Goal: Information Seeking & Learning: Check status

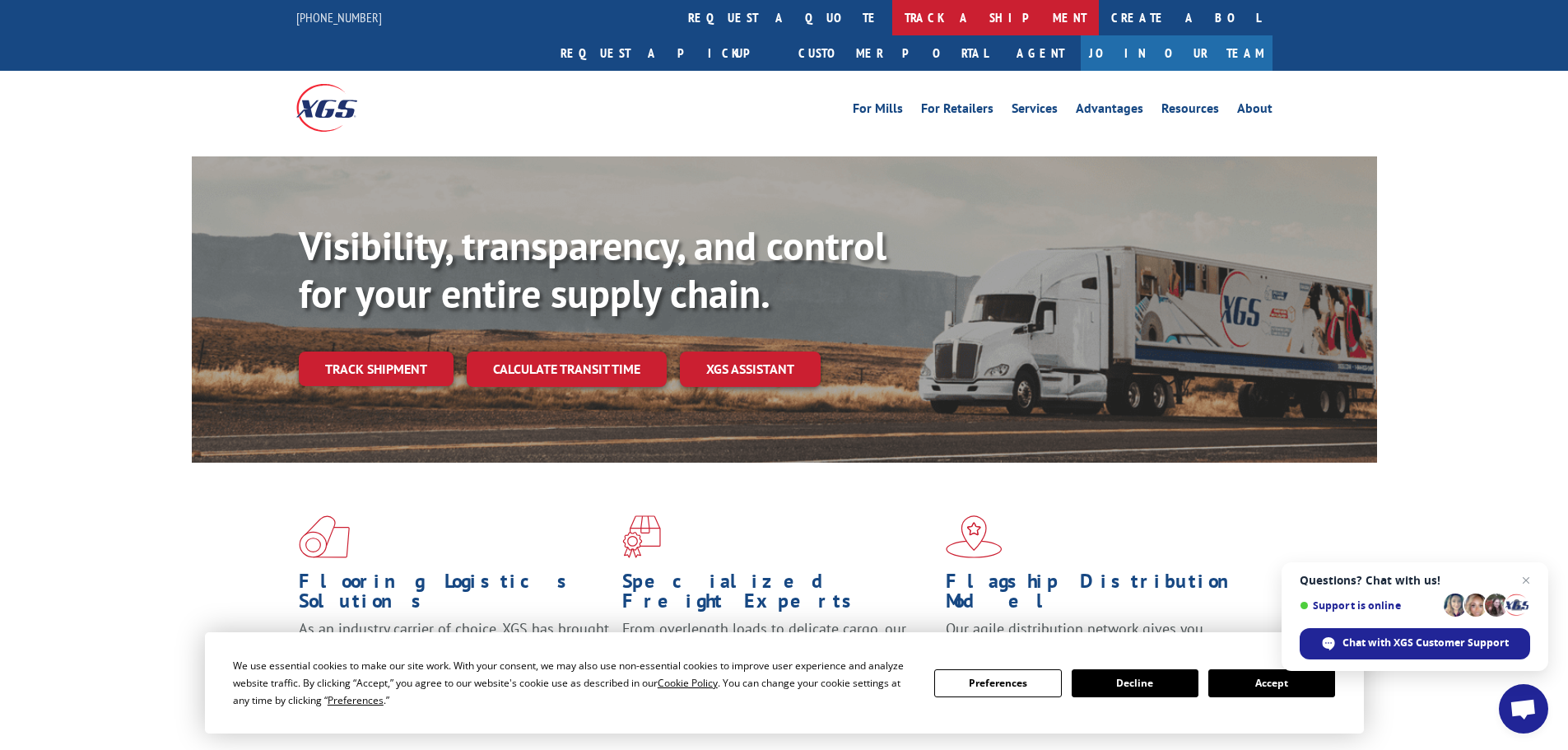
click at [892, 16] on link "track a shipment" at bounding box center [995, 17] width 206 height 35
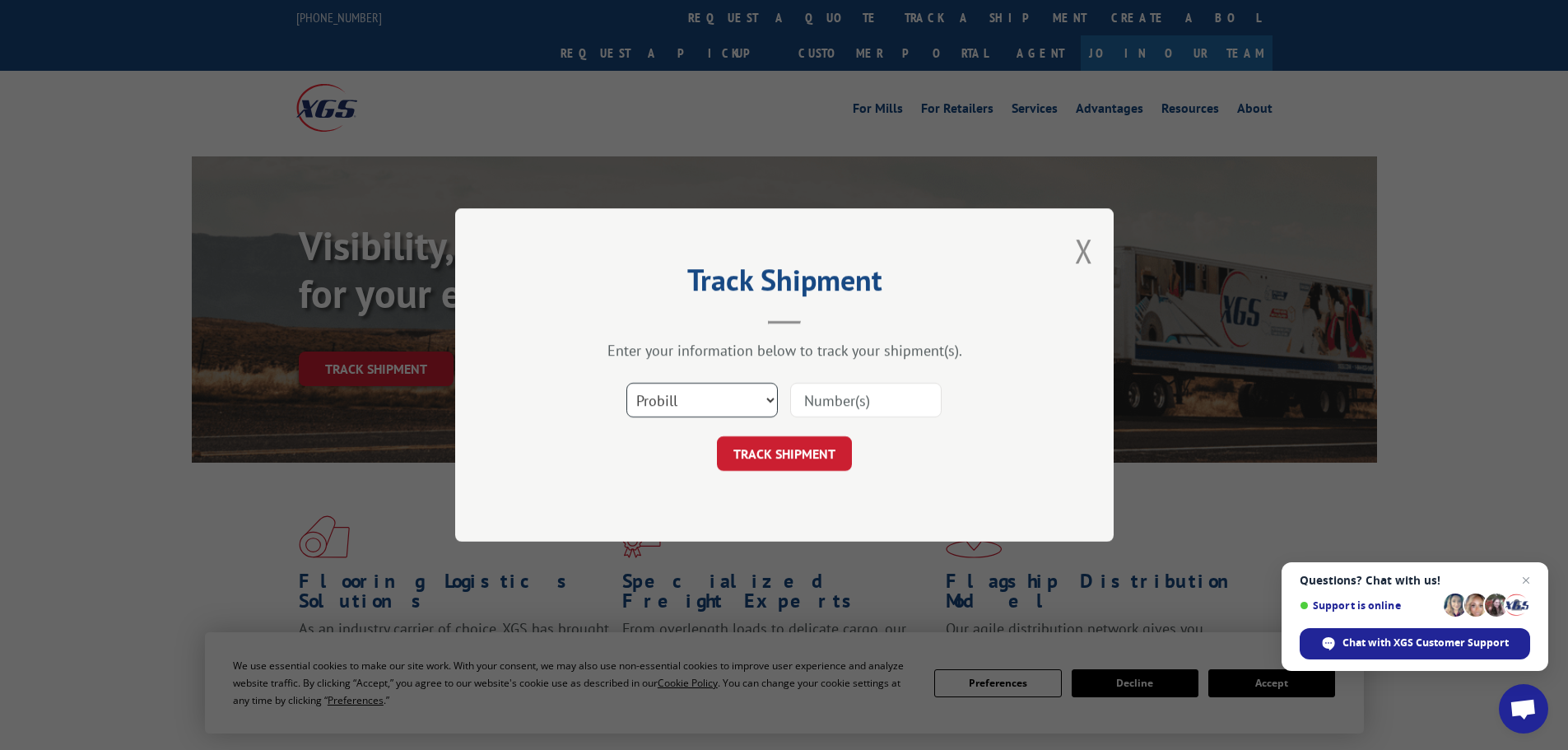
click at [704, 404] on select "Select category... Probill BOL PO" at bounding box center [702, 400] width 152 height 34
select select "bol"
click at [626, 383] on select "Select category... Probill BOL PO" at bounding box center [702, 400] width 152 height 34
click at [843, 402] on input at bounding box center [865, 400] width 152 height 34
paste input "7067550"
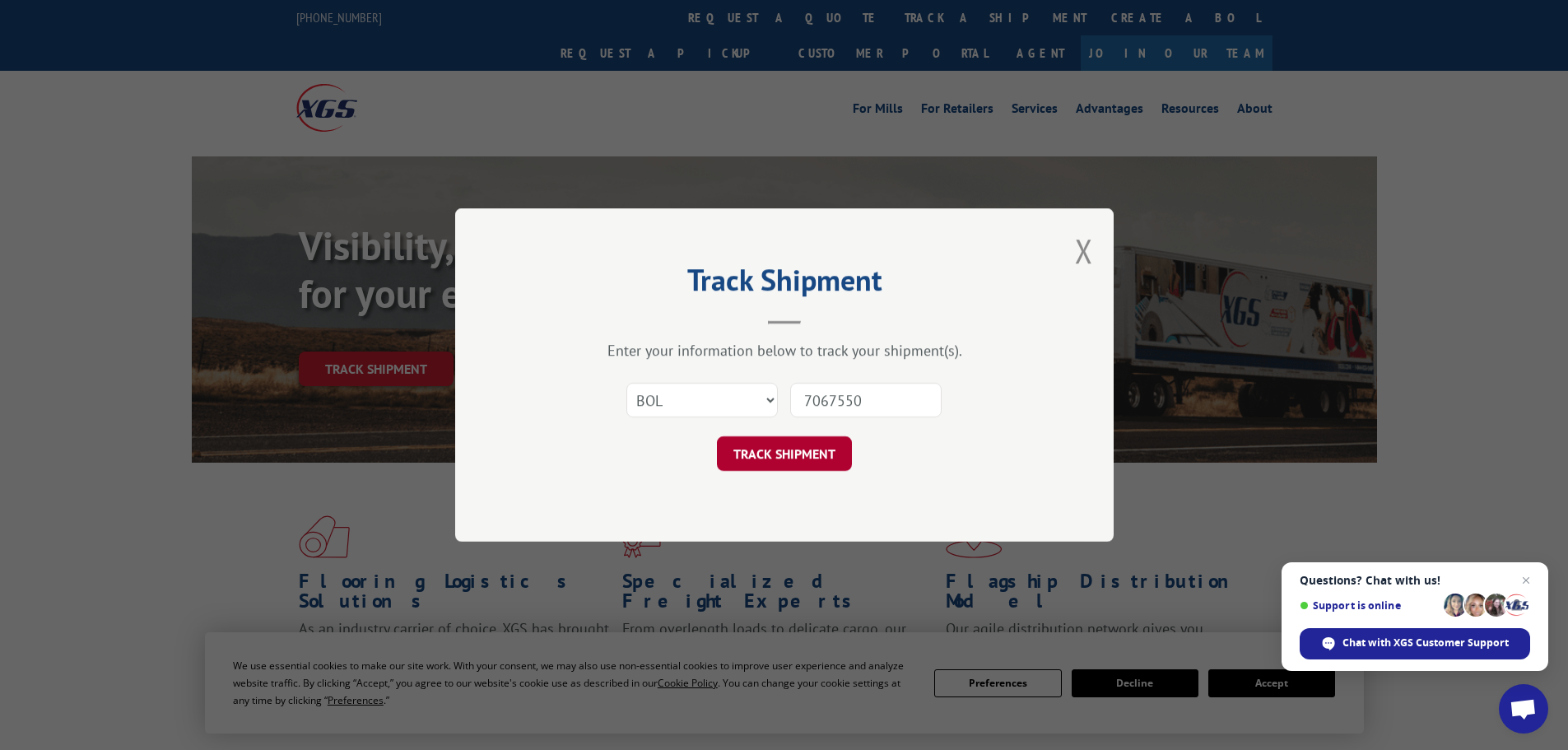
type input "7067550"
click at [785, 456] on button "TRACK SHIPMENT" at bounding box center [784, 454] width 135 height 34
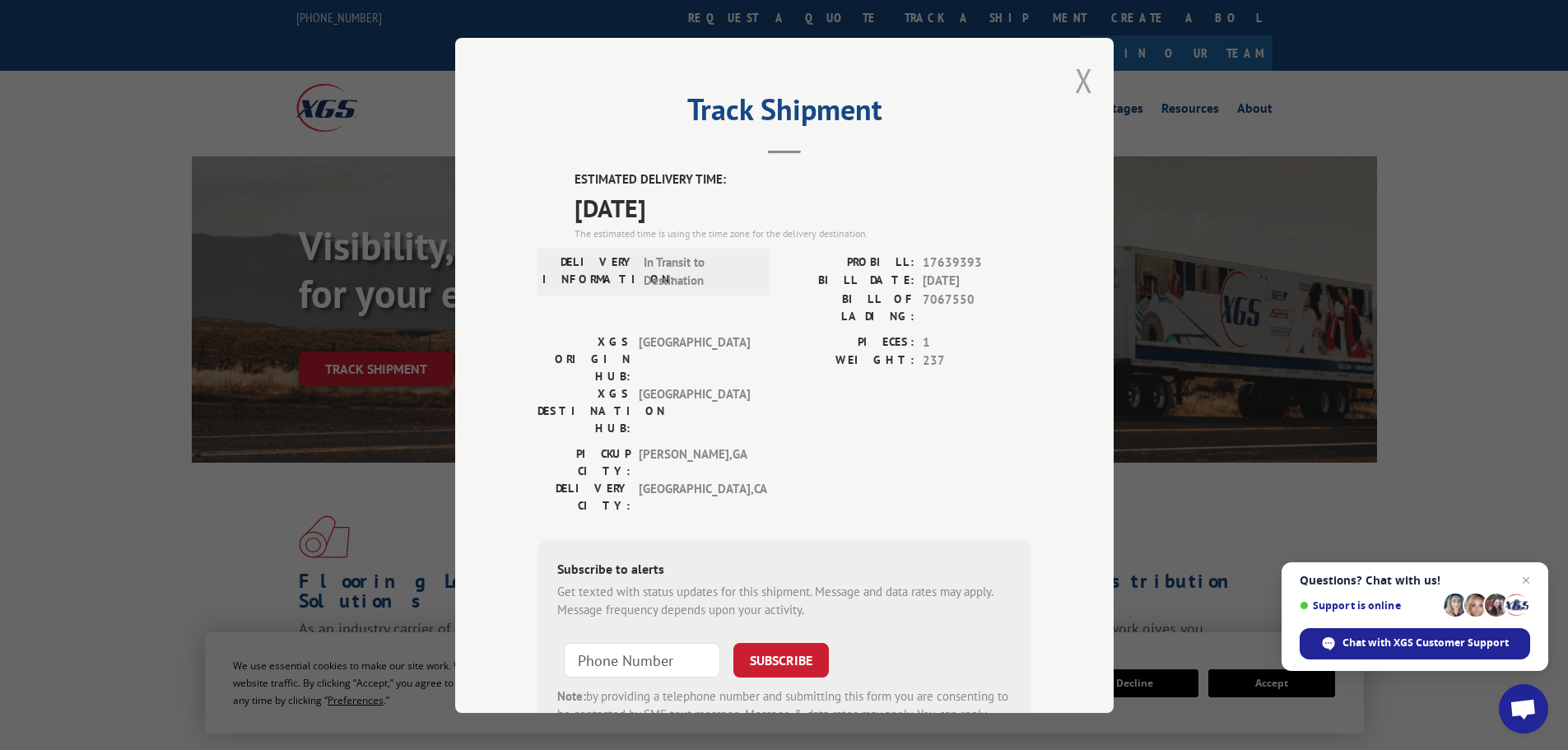
click at [1075, 83] on button "Close modal" at bounding box center [1084, 80] width 18 height 44
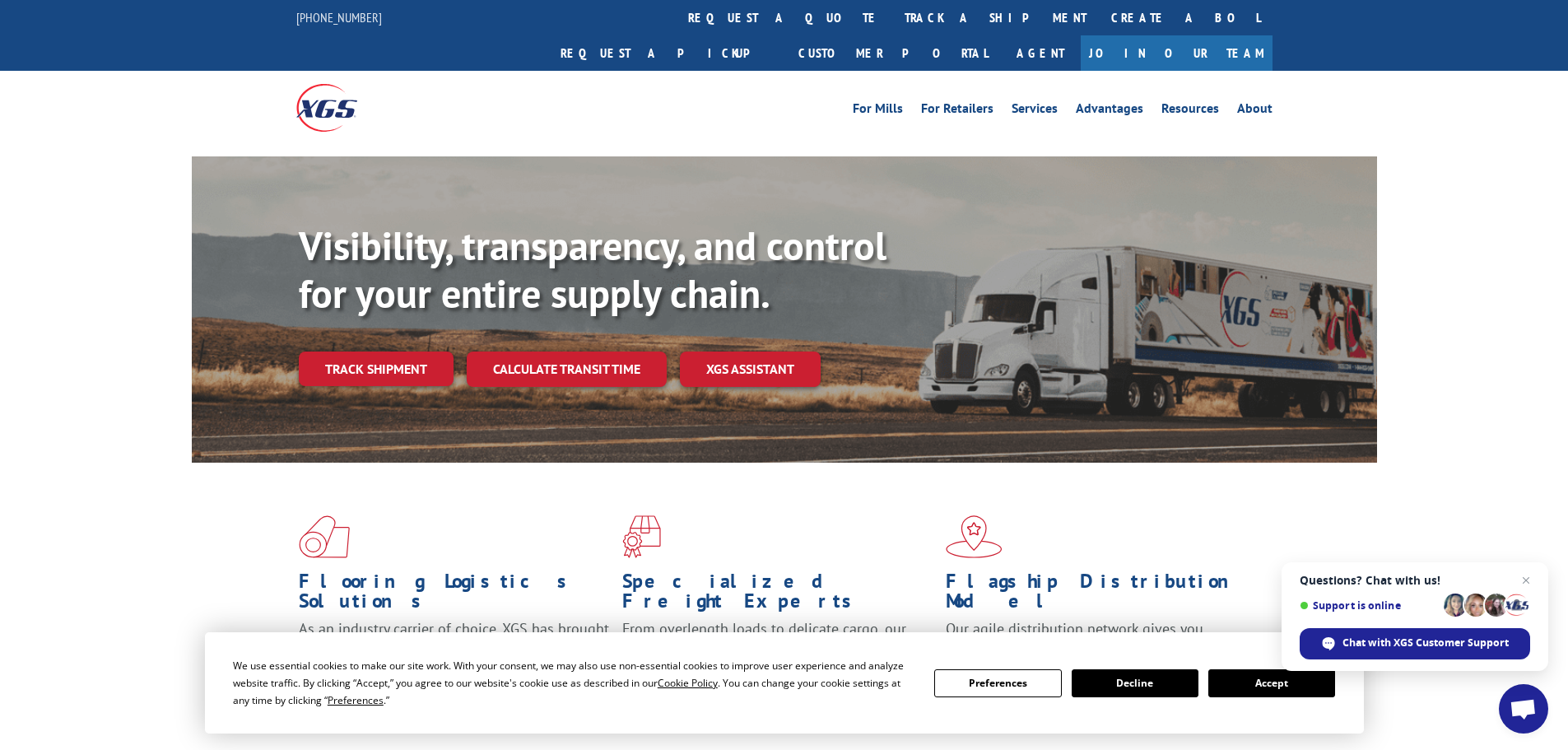
click at [1528, 582] on span "Close chat" at bounding box center [1526, 580] width 20 height 20
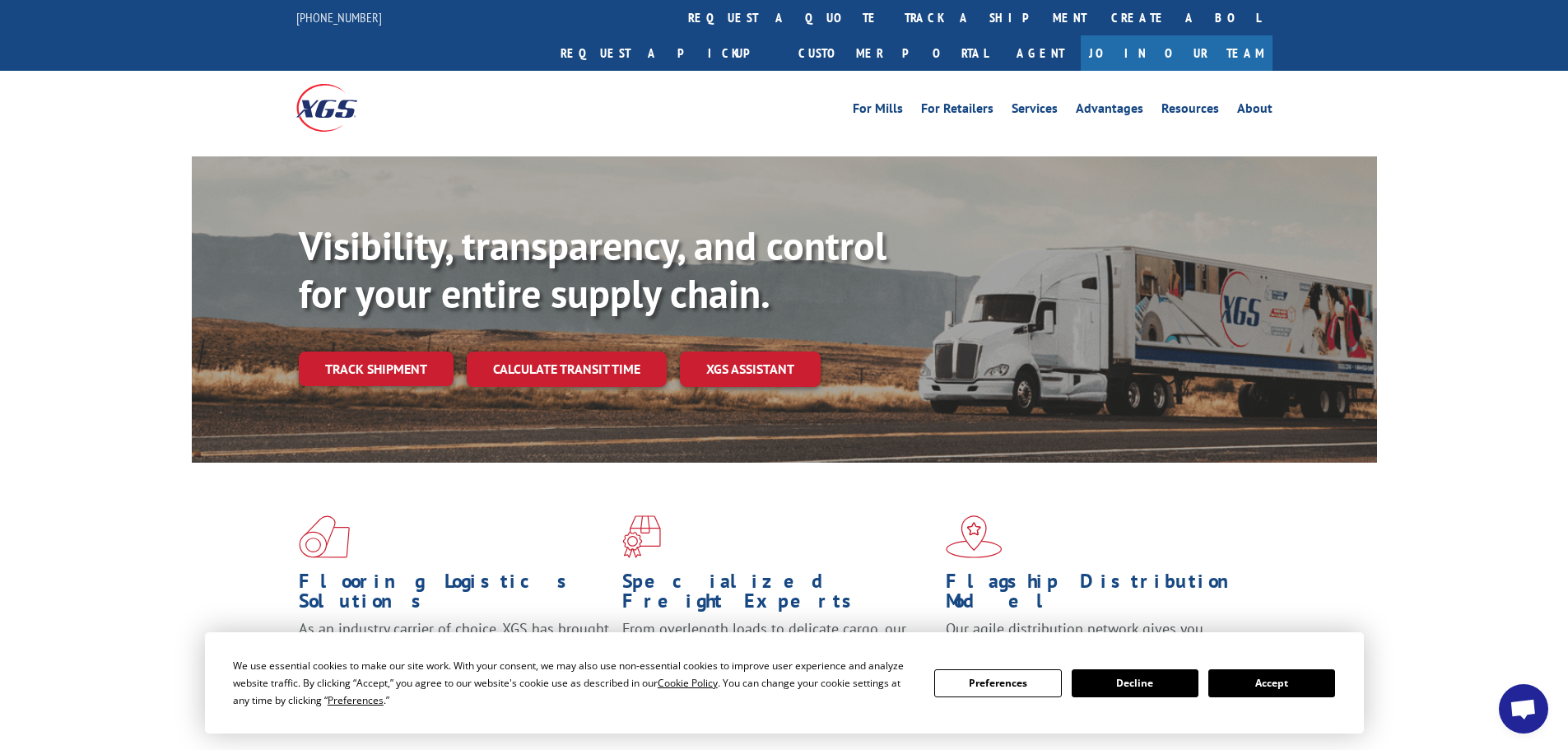
click at [1269, 683] on button "Accept" at bounding box center [1271, 683] width 127 height 28
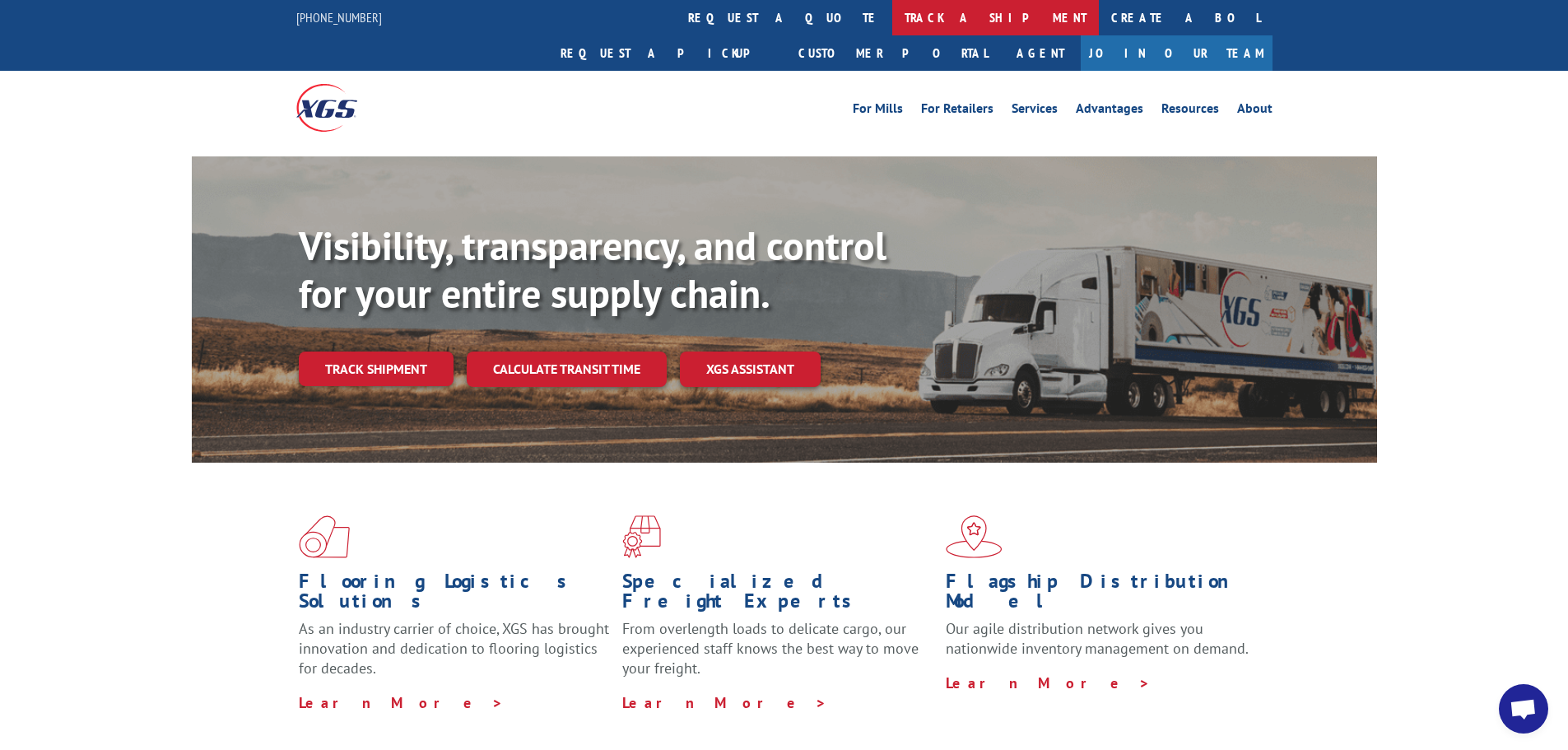
click at [892, 11] on link "track a shipment" at bounding box center [995, 17] width 206 height 35
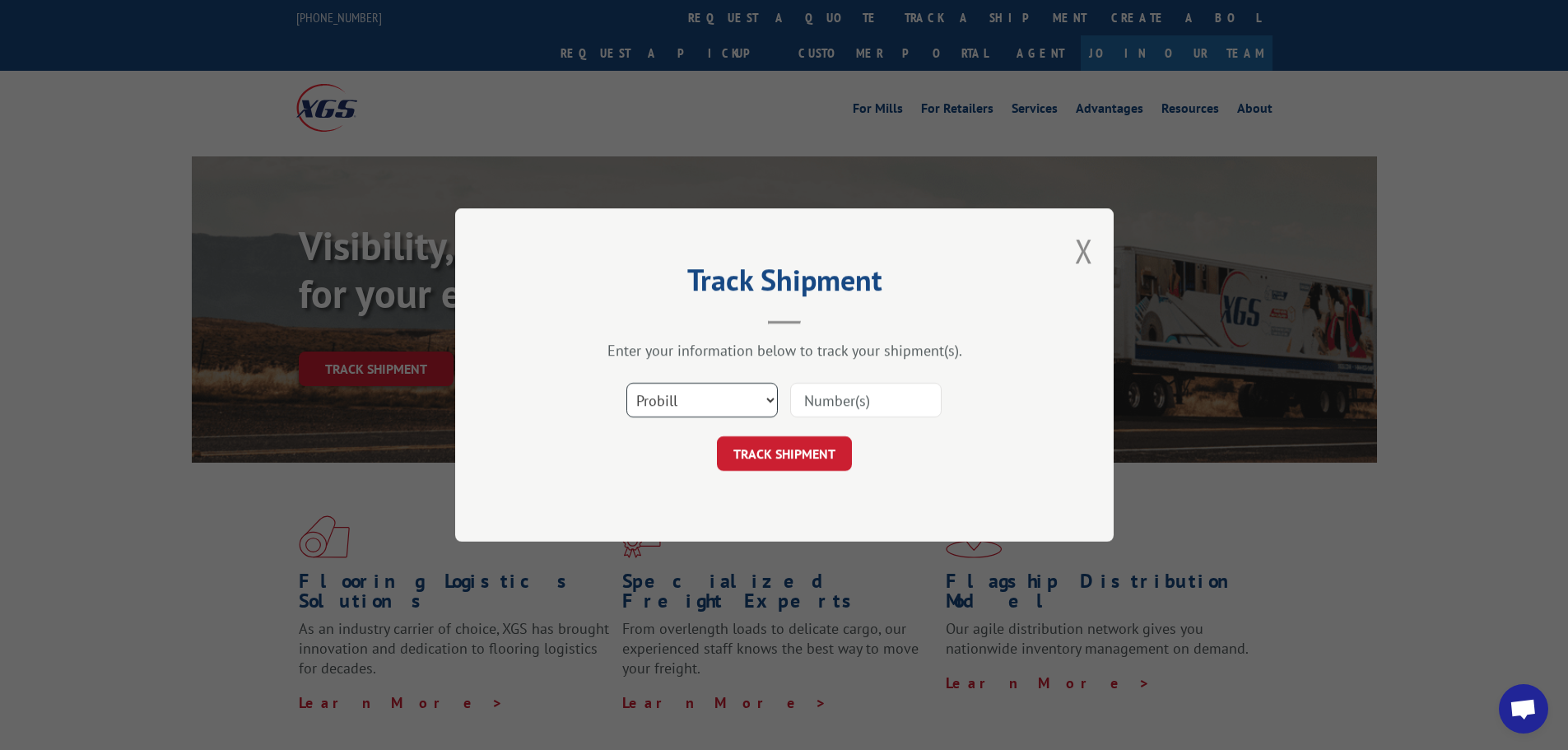
click at [696, 400] on select "Select category... Probill BOL PO" at bounding box center [702, 400] width 152 height 34
select select "bol"
click at [626, 383] on select "Select category... Probill BOL PO" at bounding box center [702, 400] width 152 height 34
click at [832, 396] on input at bounding box center [865, 400] width 152 height 34
paste input "5590623"
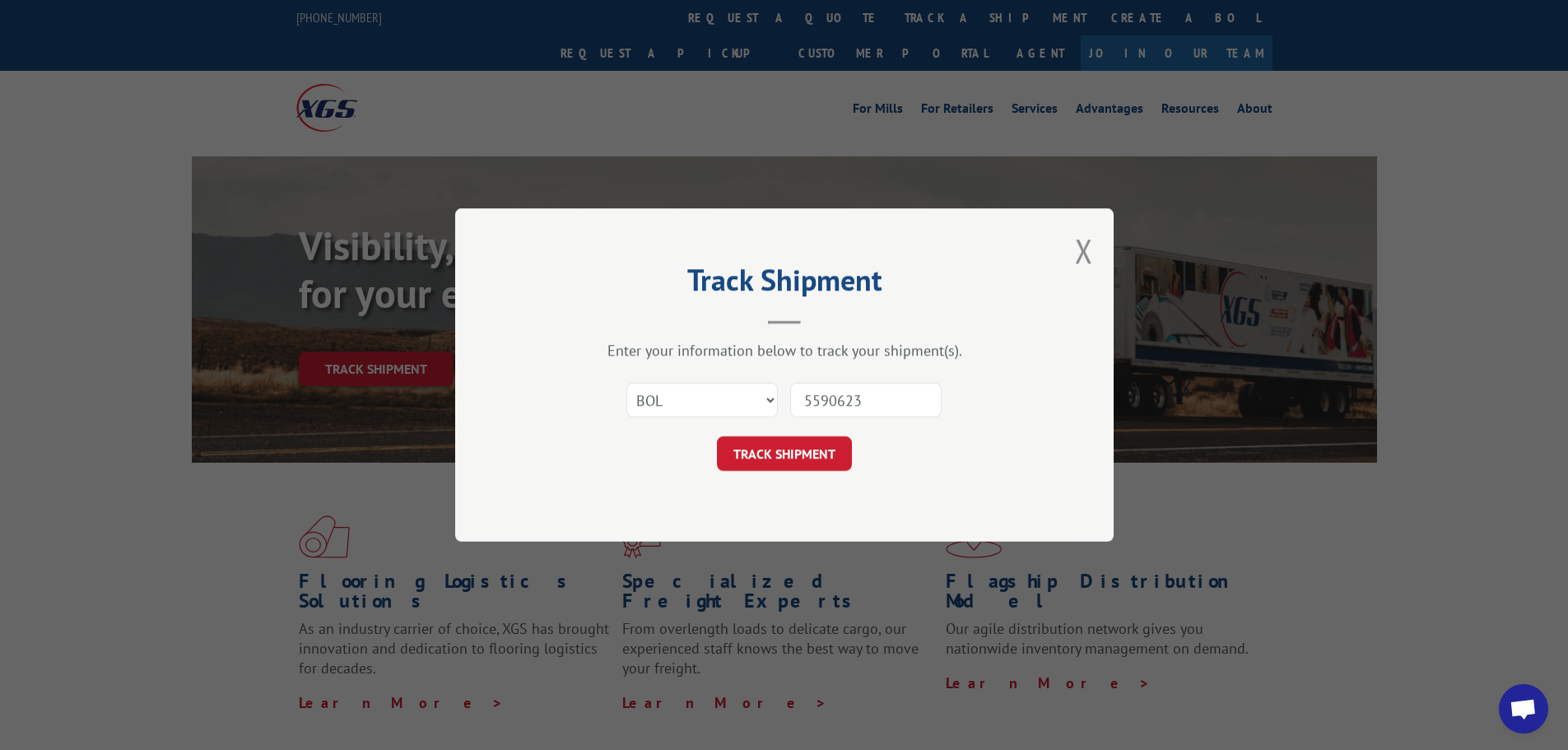
click at [809, 399] on input "5590623" at bounding box center [865, 400] width 152 height 34
type input "5590623"
click at [805, 454] on button "TRACK SHIPMENT" at bounding box center [784, 454] width 135 height 34
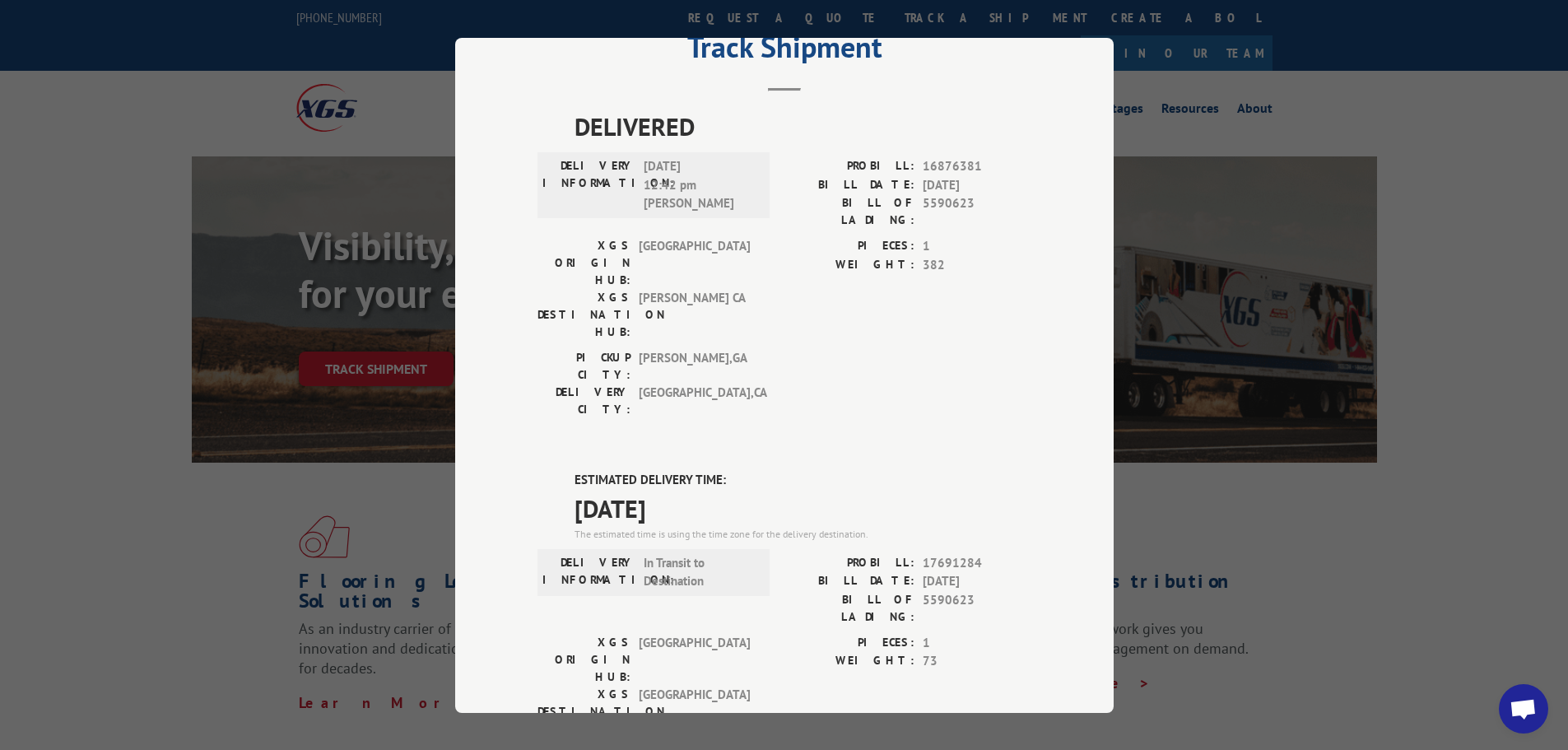
scroll to position [25, 0]
